Goal: Task Accomplishment & Management: Complete application form

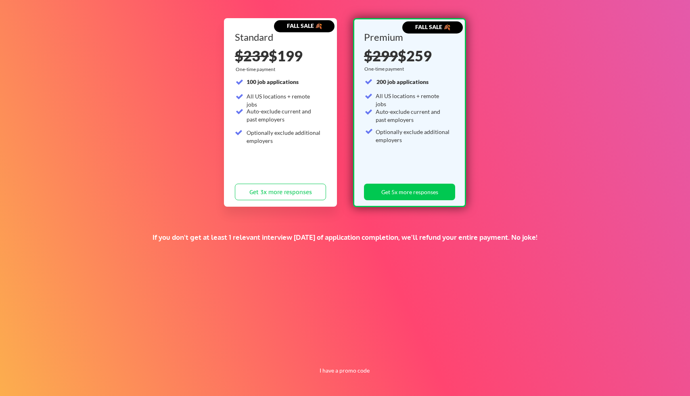
scroll to position [78, 0]
drag, startPoint x: 358, startPoint y: 240, endPoint x: 392, endPoint y: 240, distance: 34.3
click at [392, 240] on div "If you don't get at least 1 relevant interview within 1 month of application co…" at bounding box center [345, 237] width 410 height 9
click at [336, 374] on button "I have a promo code" at bounding box center [344, 371] width 59 height 10
click at [329, 348] on input "input" at bounding box center [324, 352] width 75 height 17
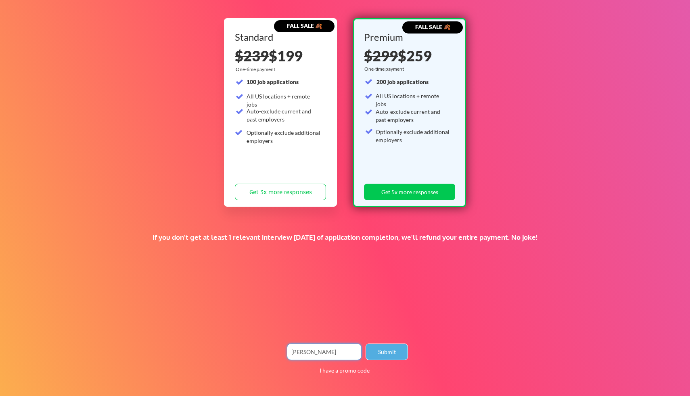
type input "anthony"
click at [388, 345] on button "Submit" at bounding box center [387, 352] width 42 height 17
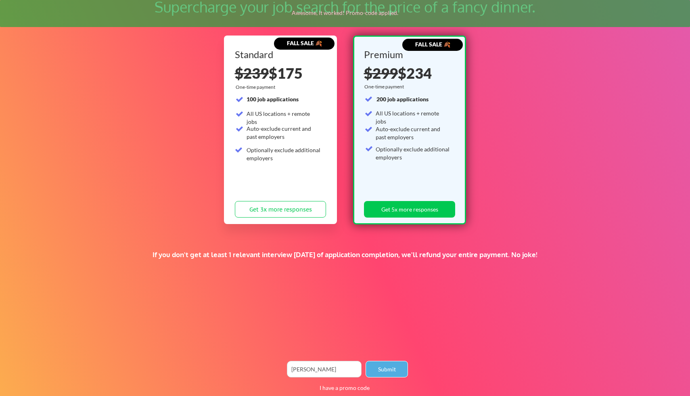
scroll to position [56, 0]
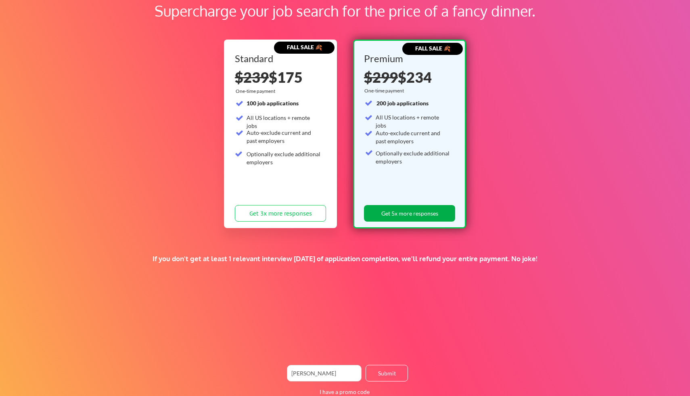
click at [405, 216] on button "Get 5x more responses" at bounding box center [409, 213] width 91 height 17
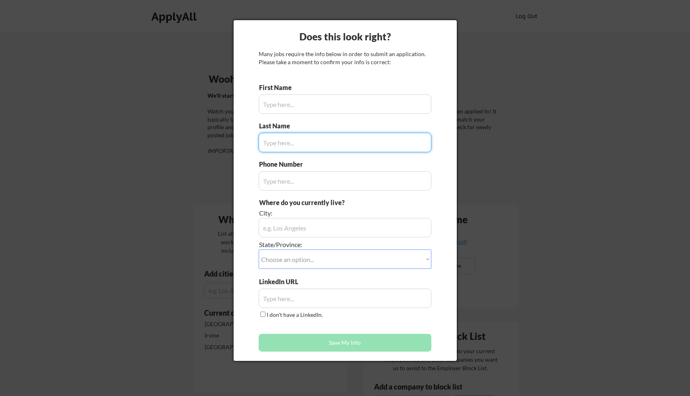
type input "[PERSON_NAME]"
type input "7657469432"
type input "Jerry"
click at [284, 227] on input "input" at bounding box center [345, 227] width 173 height 19
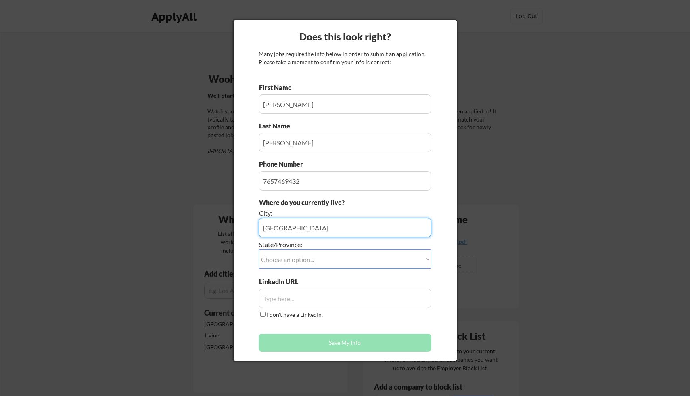
type input "Chicago"
click at [292, 259] on select "Choose an option... Other/Not Applicable Alabama Alaska Alberta Arizona Arkansa…" at bounding box center [345, 259] width 173 height 19
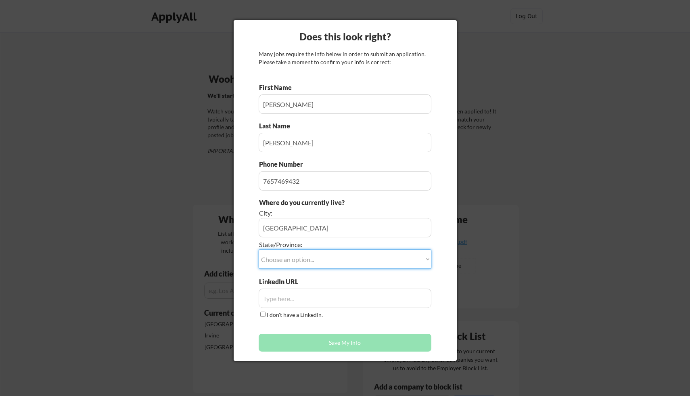
select select ""Illinois""
click at [259, 250] on select "Choose an option... Other/Not Applicable Alabama Alaska Alberta Arizona Arkansa…" at bounding box center [345, 259] width 173 height 19
click at [289, 296] on input "input" at bounding box center [345, 298] width 173 height 19
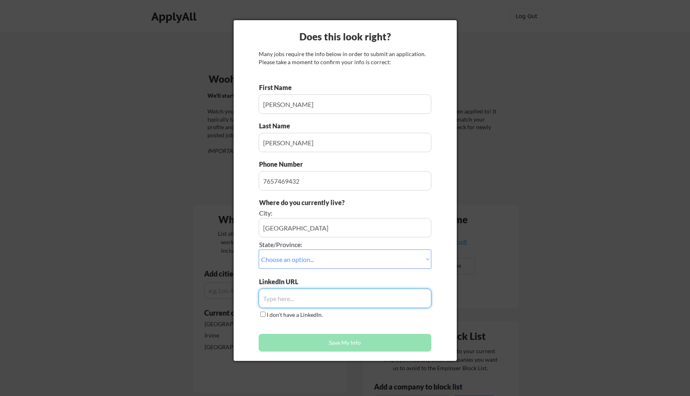
click at [280, 297] on input "input" at bounding box center [345, 298] width 173 height 19
paste input "https://www.linkedin.com/in/elsa-jerry27/"
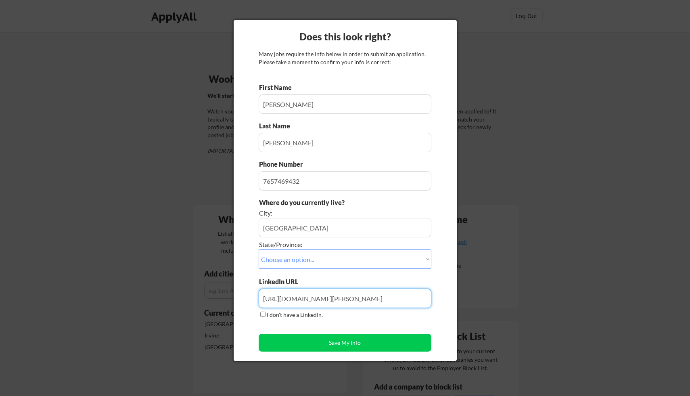
type input "https://www.linkedin.com/in/elsa-jerry27/"
click at [440, 265] on div "Does this look right? Many jobs require the info below in order to submit an ap…" at bounding box center [345, 190] width 223 height 341
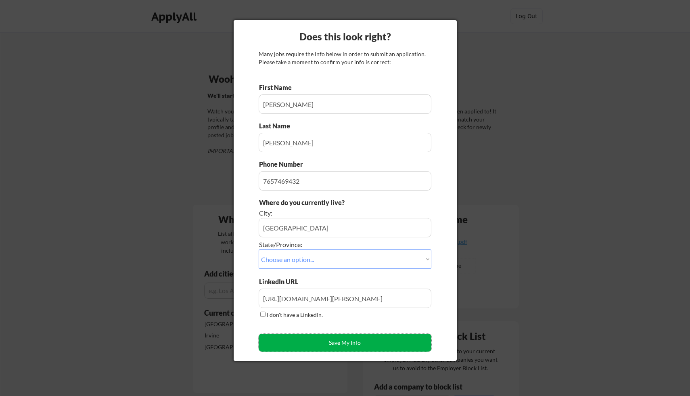
click at [339, 343] on button "Save My Info" at bounding box center [345, 343] width 173 height 18
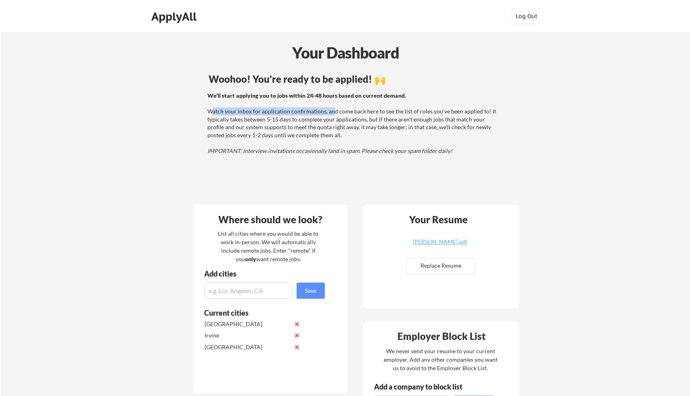
drag, startPoint x: 211, startPoint y: 113, endPoint x: 331, endPoint y: 111, distance: 119.9
click at [331, 111] on div "We'll start applying you to jobs within 24-48 hours based on current demand. Wa…" at bounding box center [353, 123] width 291 height 63
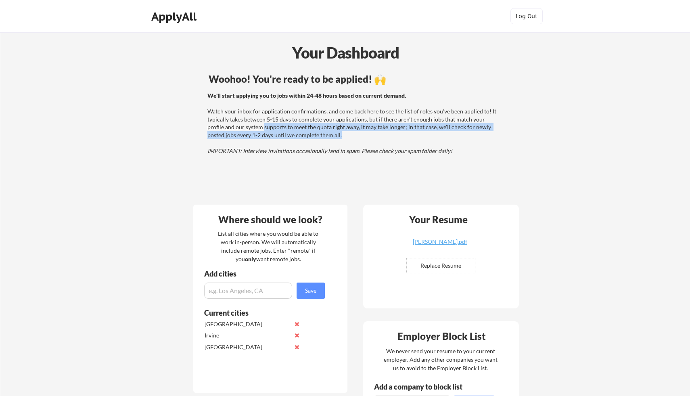
drag, startPoint x: 247, startPoint y: 126, endPoint x: 323, endPoint y: 132, distance: 76.9
click at [323, 132] on div "We'll start applying you to jobs within 24-48 hours based on current demand. Wa…" at bounding box center [353, 123] width 291 height 63
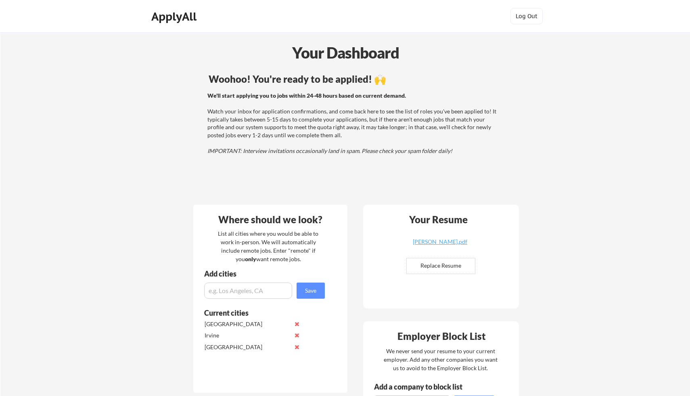
click at [359, 136] on div "We'll start applying you to jobs within 24-48 hours based on current demand. Wa…" at bounding box center [353, 123] width 291 height 63
drag, startPoint x: 273, startPoint y: 149, endPoint x: 347, endPoint y: 150, distance: 73.5
click at [347, 150] on em "IMPORTANT: Interview invitations occasionally land in spam. Please check your s…" at bounding box center [330, 150] width 245 height 7
click at [375, 152] on em "IMPORTANT: Interview invitations occasionally land in spam. Please check your s…" at bounding box center [330, 150] width 245 height 7
drag, startPoint x: 323, startPoint y: 149, endPoint x: 391, endPoint y: 150, distance: 68.6
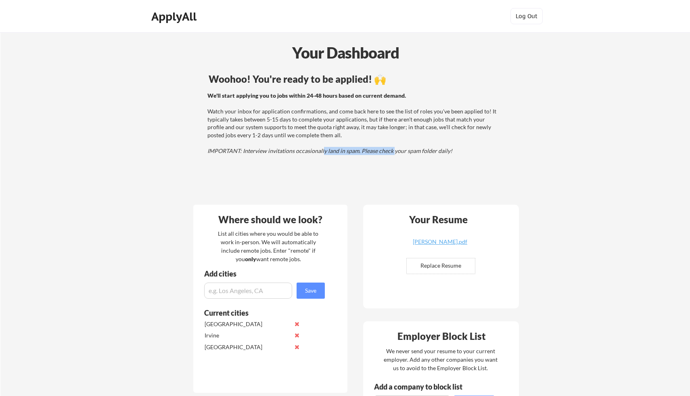
click at [391, 150] on em "IMPORTANT: Interview invitations occasionally land in spam. Please check your s…" at bounding box center [330, 150] width 245 height 7
click at [415, 153] on em "IMPORTANT: Interview invitations occasionally land in spam. Please check your s…" at bounding box center [330, 150] width 245 height 7
click at [187, 13] on div "ApplyAll" at bounding box center [175, 17] width 48 height 14
click at [190, 21] on div "ApplyAll" at bounding box center [175, 17] width 48 height 14
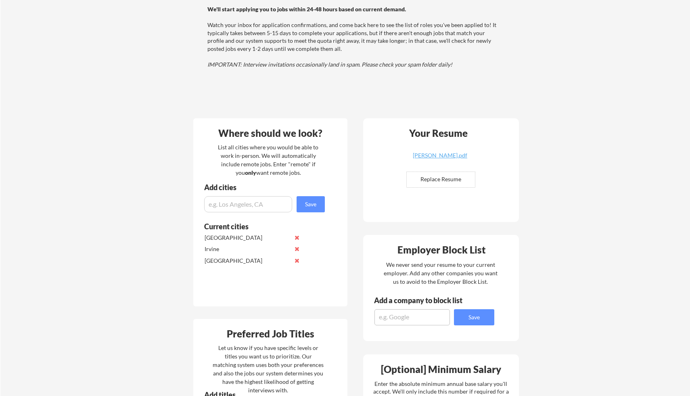
scroll to position [94, 0]
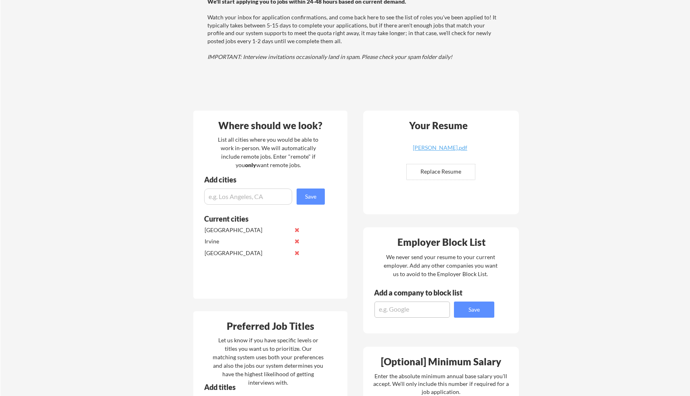
click at [238, 197] on input "input" at bounding box center [248, 197] width 88 height 16
type input "[GEOGRAPHIC_DATA]"
click at [303, 196] on button "Save" at bounding box center [311, 197] width 28 height 16
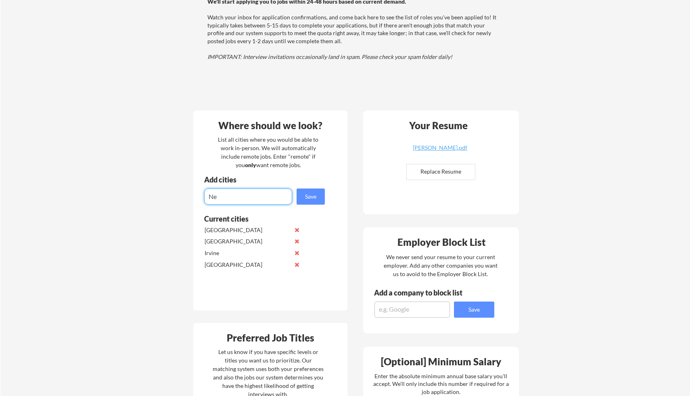
type input "N"
click at [230, 195] on input "input" at bounding box center [248, 197] width 88 height 16
paste input "[US_STATE], D.C."
type input "[US_STATE], D.C."
click at [316, 203] on button "Save" at bounding box center [311, 197] width 28 height 16
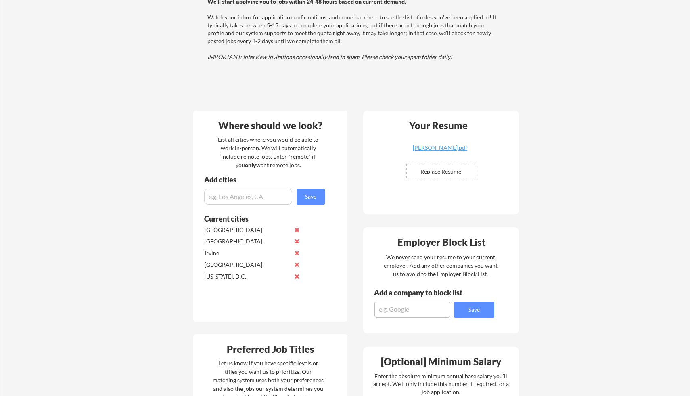
click at [166, 261] on div "Your Dashboard Woohoo! You're ready to be applied! 🙌 We'll start applying you t…" at bounding box center [345, 338] width 690 height 800
